Goal: Information Seeking & Learning: Find specific page/section

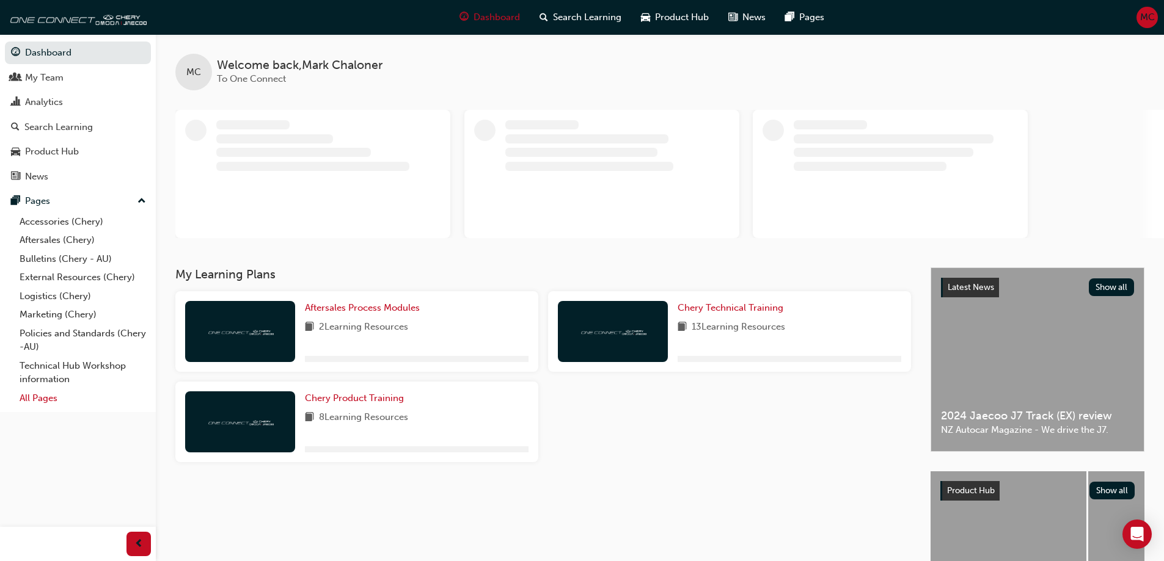
click at [57, 395] on link "All Pages" at bounding box center [83, 398] width 136 height 19
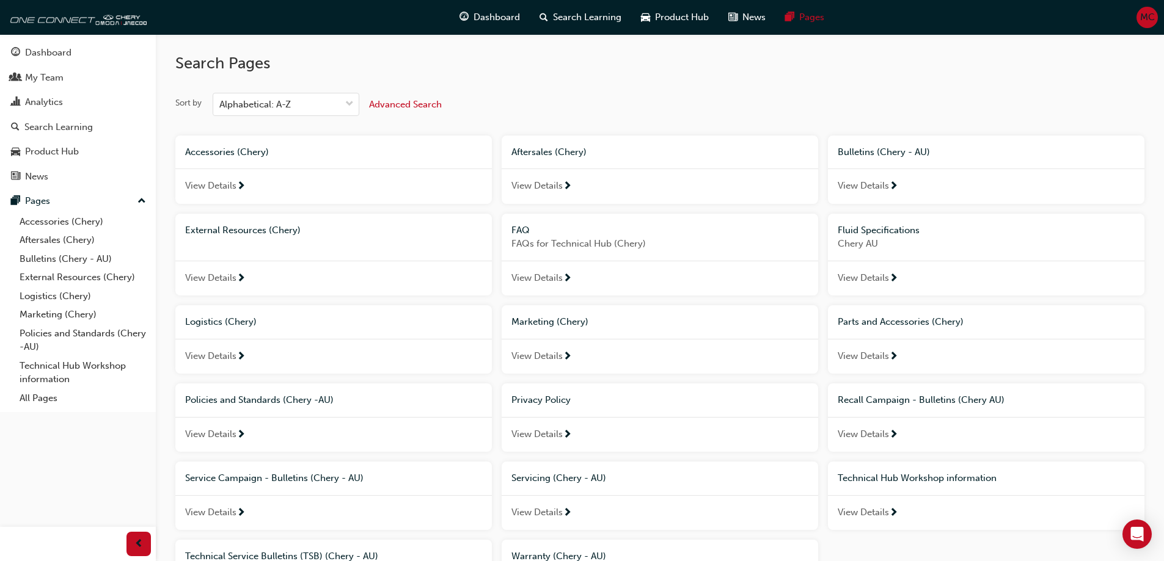
click at [221, 511] on span "View Details" at bounding box center [210, 513] width 51 height 14
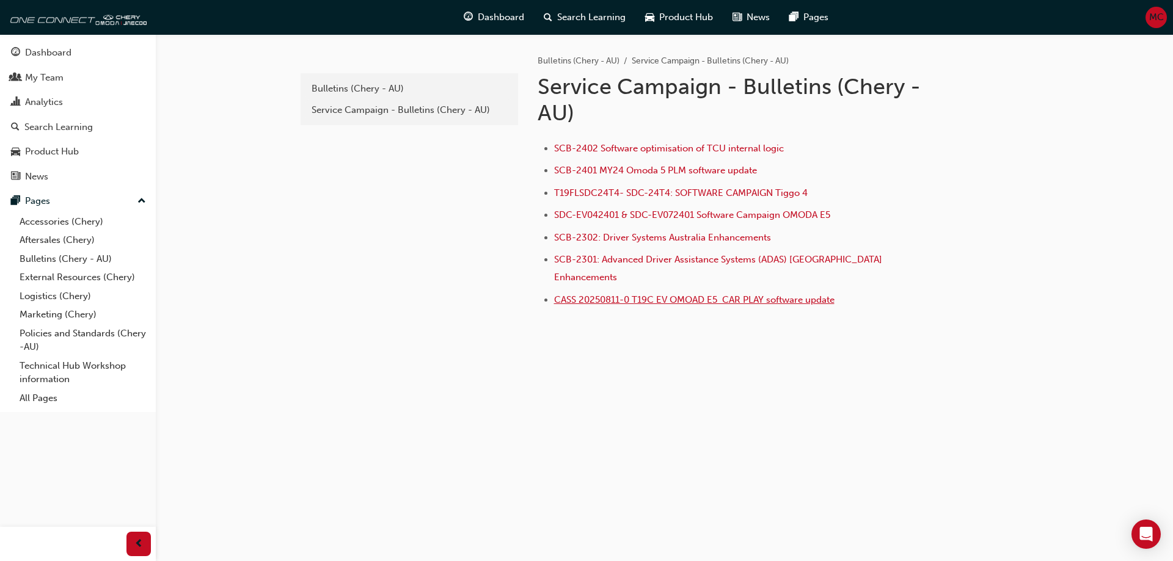
click at [610, 294] on span "CASS 20250811-0 T19C EV OMOAD E5 CAR PLAY software update" at bounding box center [694, 299] width 280 height 11
